Goal: Navigation & Orientation: Find specific page/section

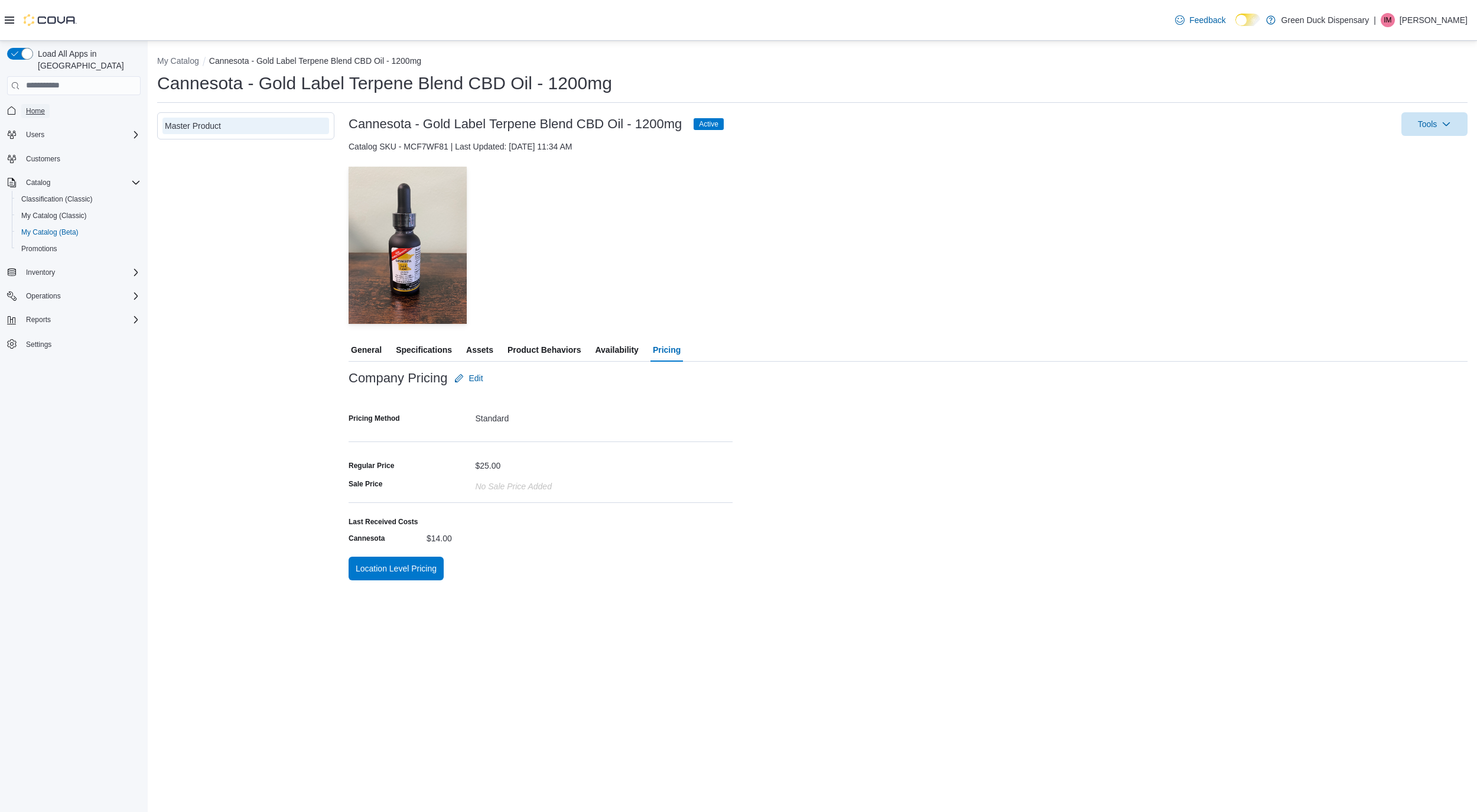
click at [35, 106] on span "Home" at bounding box center [36, 111] width 19 height 10
